Goal: Book appointment/travel/reservation

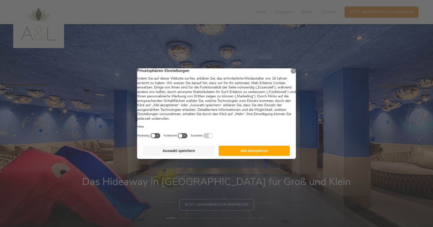
click at [255, 153] on button "Alle Akzeptieren" at bounding box center [253, 150] width 71 height 10
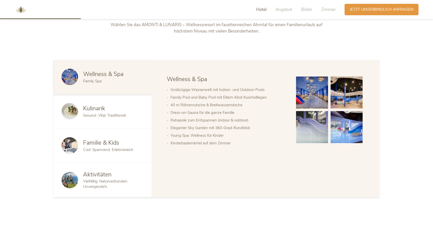
scroll to position [276, 0]
click at [315, 96] on img at bounding box center [312, 92] width 32 height 32
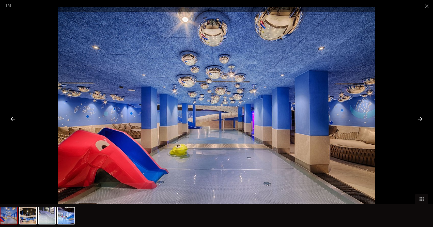
click at [419, 117] on div at bounding box center [420, 119] width 16 height 16
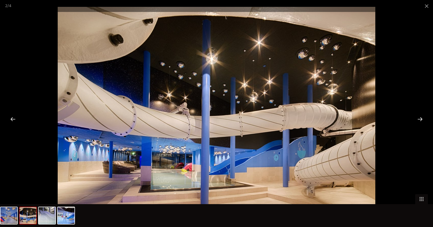
click at [419, 117] on div at bounding box center [420, 119] width 16 height 16
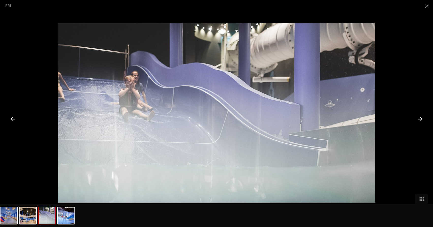
click at [419, 117] on div at bounding box center [420, 119] width 16 height 16
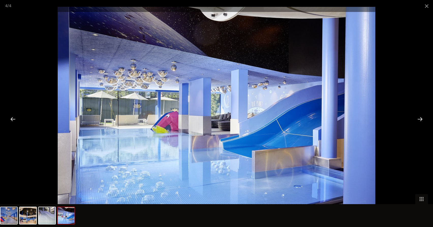
click at [419, 117] on div at bounding box center [420, 119] width 16 height 16
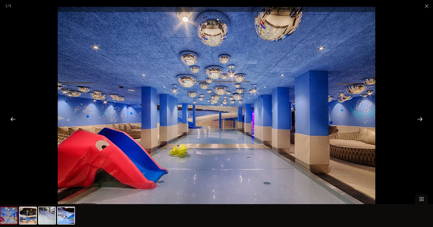
click at [420, 118] on div at bounding box center [420, 119] width 16 height 16
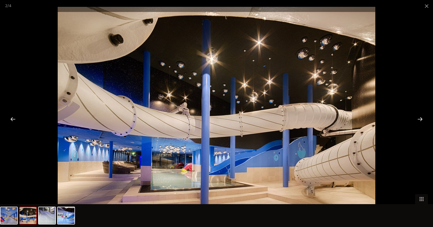
click at [420, 118] on div at bounding box center [420, 119] width 16 height 16
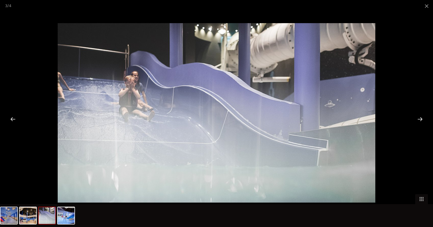
click at [420, 118] on div at bounding box center [420, 119] width 16 height 16
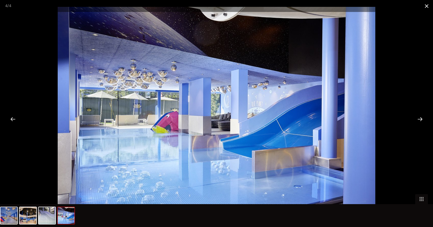
click at [426, 6] on span at bounding box center [426, 6] width 13 height 12
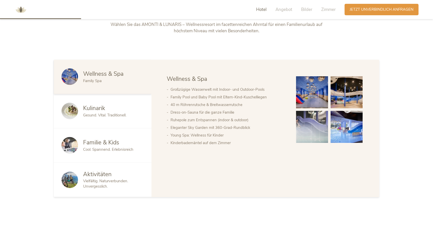
click at [99, 178] on span "Vielfältig. Naturverbunden. Unvergesslich." at bounding box center [105, 183] width 45 height 10
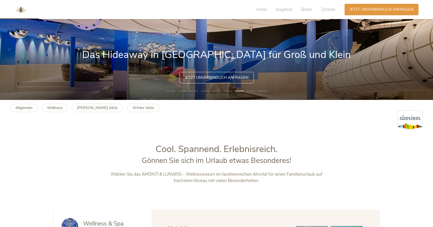
scroll to position [126, 0]
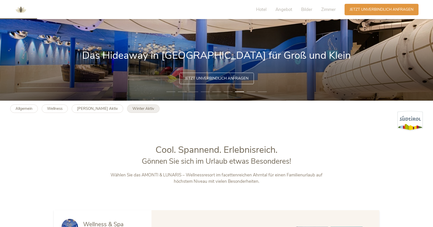
click at [132, 109] on b "Winter Aktiv" at bounding box center [143, 108] width 22 height 5
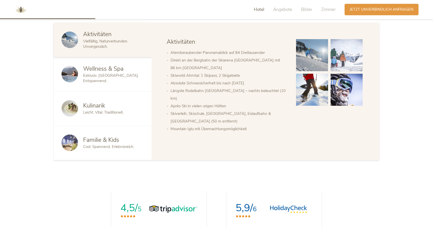
scroll to position [307, 0]
click at [108, 111] on span "Leicht. Vital. Traditionell." at bounding box center [103, 112] width 40 height 5
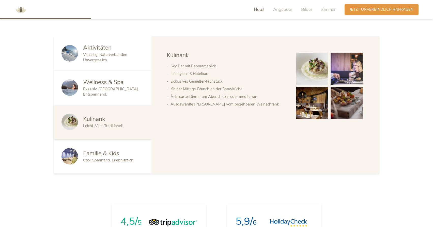
scroll to position [292, 0]
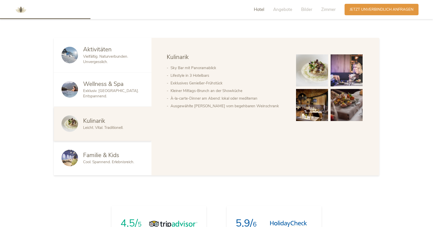
click at [114, 152] on span "Familie & Kids" at bounding box center [101, 155] width 36 height 8
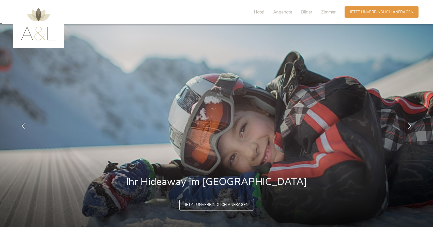
scroll to position [0, 0]
click at [306, 12] on span "Bilder" at bounding box center [306, 12] width 11 height 6
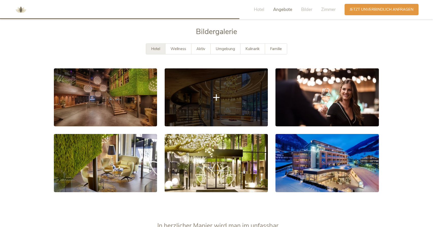
scroll to position [781, 0]
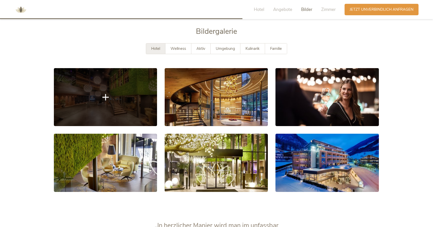
click at [130, 103] on link at bounding box center [105, 97] width 103 height 58
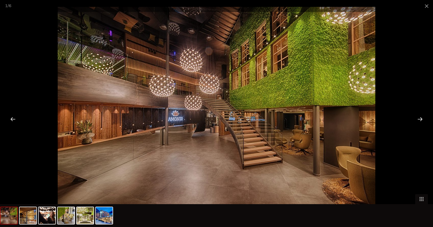
click at [419, 119] on div at bounding box center [420, 119] width 16 height 16
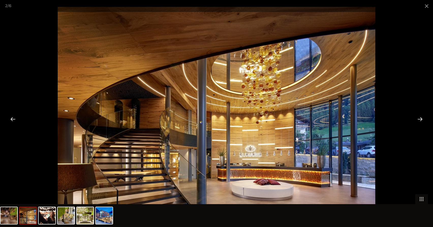
click at [419, 119] on div at bounding box center [420, 119] width 16 height 16
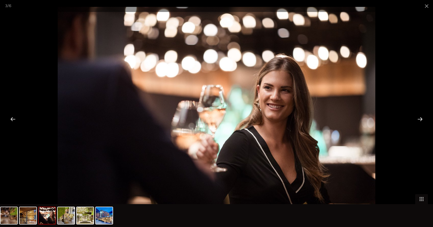
click at [419, 119] on div at bounding box center [420, 119] width 16 height 16
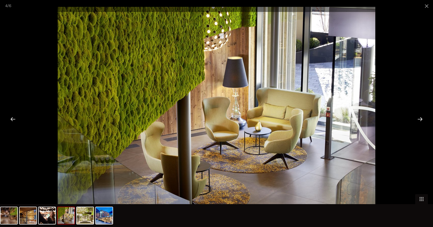
click at [419, 119] on div at bounding box center [420, 119] width 16 height 16
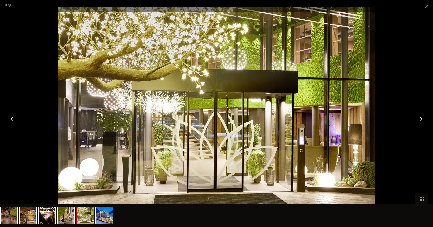
click at [419, 119] on div at bounding box center [420, 119] width 16 height 16
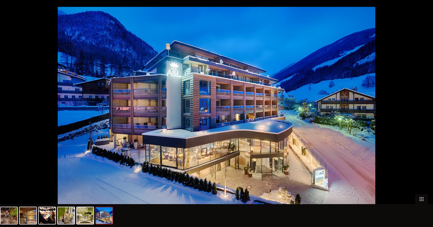
click at [419, 119] on div at bounding box center [422, 119] width 16 height 16
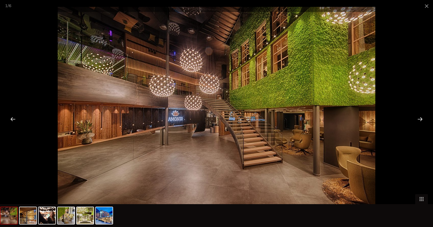
click at [419, 119] on div at bounding box center [420, 119] width 16 height 16
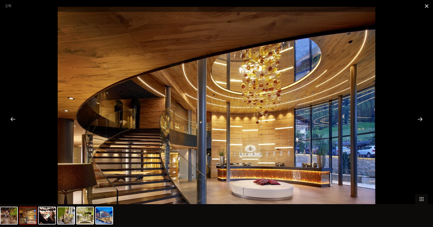
click at [426, 7] on span at bounding box center [426, 6] width 13 height 12
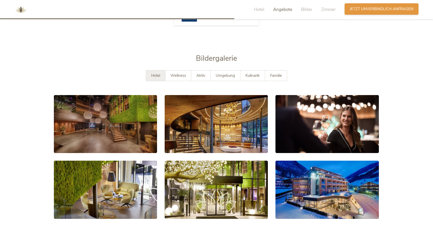
click at [376, 9] on span "Jetzt unverbindlich anfragen" at bounding box center [381, 8] width 64 height 5
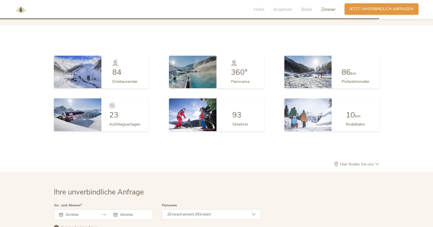
scroll to position [1395, 0]
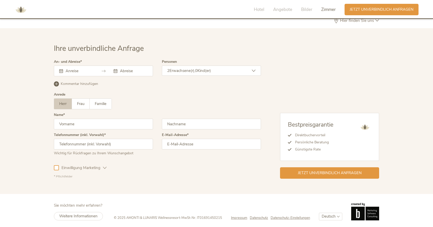
click at [78, 68] on input "text" at bounding box center [78, 70] width 29 height 5
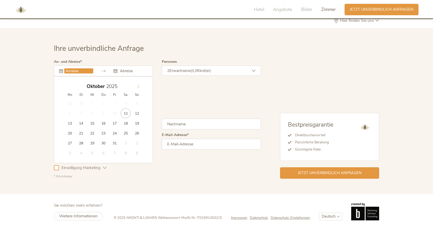
click at [138, 85] on icon at bounding box center [138, 87] width 4 height 4
type input "2026"
click at [138, 85] on icon at bounding box center [138, 87] width 4 height 4
type input "[DATE]"
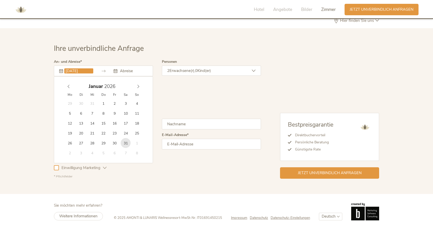
type input "2026"
type input "[DATE]"
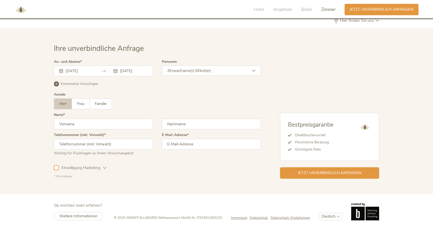
click at [254, 69] on icon at bounding box center [254, 71] width 4 height 4
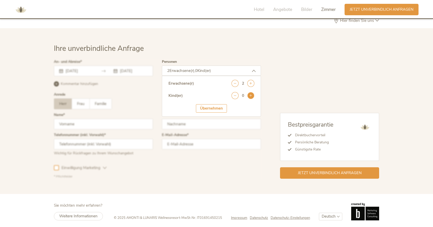
click at [251, 94] on icon at bounding box center [250, 95] width 7 height 7
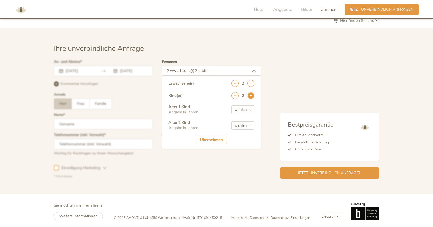
click at [251, 94] on icon at bounding box center [250, 95] width 7 height 7
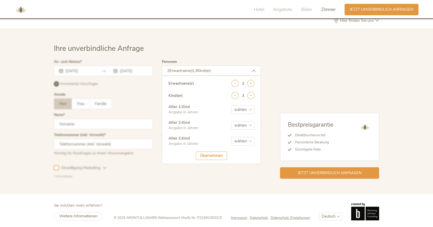
select select "7"
select select "12"
select select "14"
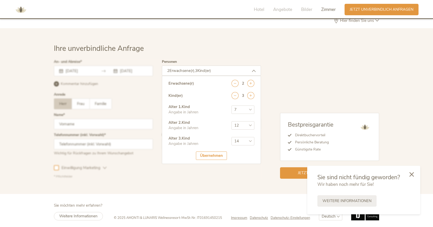
click at [211, 154] on div "Übernehmen" at bounding box center [211, 155] width 31 height 8
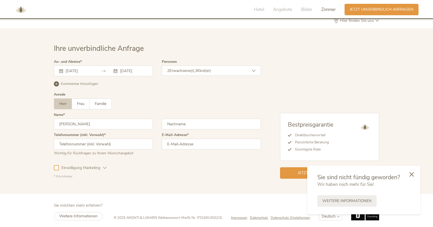
type input "[PERSON_NAME]"
type input "Pagonas"
type input "[PHONE_NUMBER]"
type input "[EMAIL_ADDRESS][DOMAIN_NAME]"
click at [167, 162] on div "Einwilligung Marketing Einwilligung Profilierung" at bounding box center [157, 166] width 207 height 15
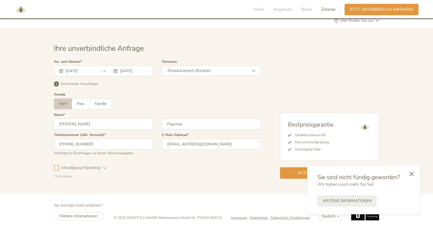
click at [411, 172] on icon at bounding box center [411, 173] width 5 height 5
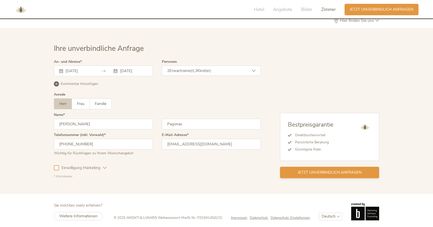
click at [312, 170] on span "Jetzt unverbindlich anfragen" at bounding box center [330, 172] width 64 height 5
